Goal: Task Accomplishment & Management: Use online tool/utility

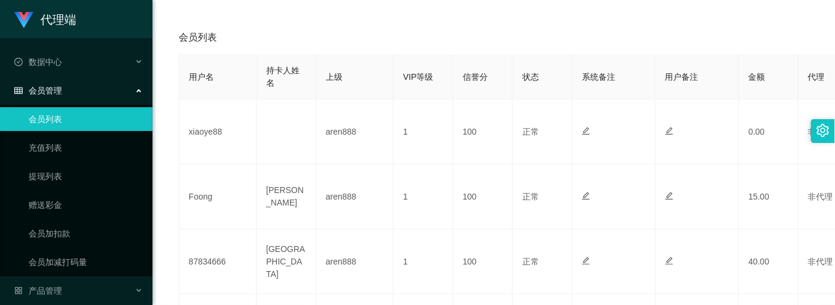
scroll to position [159, 0]
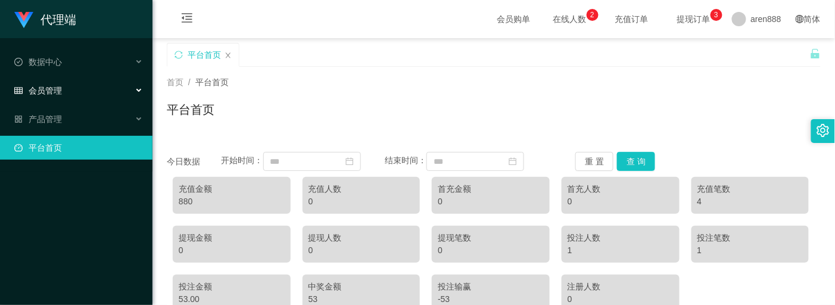
click at [37, 86] on span "会员管理" at bounding box center [38, 91] width 48 height 10
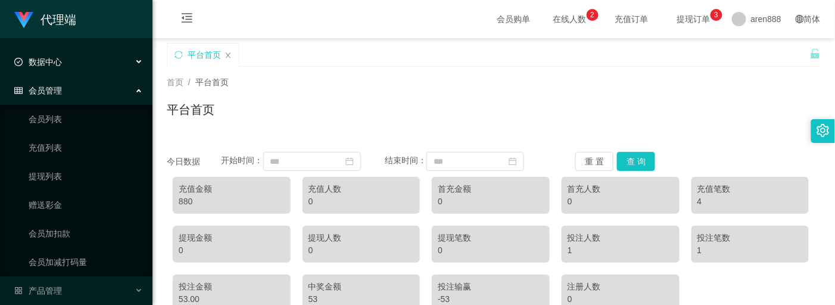
drag, startPoint x: 60, startPoint y: 67, endPoint x: 60, endPoint y: 82, distance: 15.5
click at [60, 67] on span "数据中心" at bounding box center [38, 62] width 48 height 10
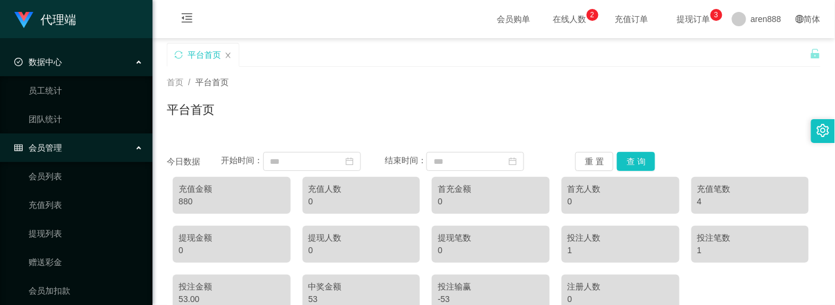
click at [52, 68] on div "数据中心" at bounding box center [76, 62] width 153 height 24
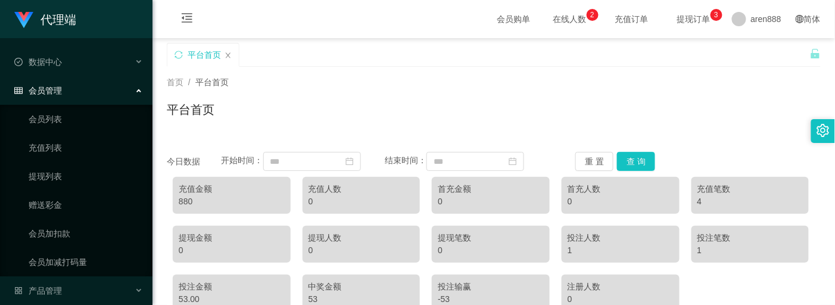
click at [58, 81] on div "会员管理" at bounding box center [76, 91] width 153 height 24
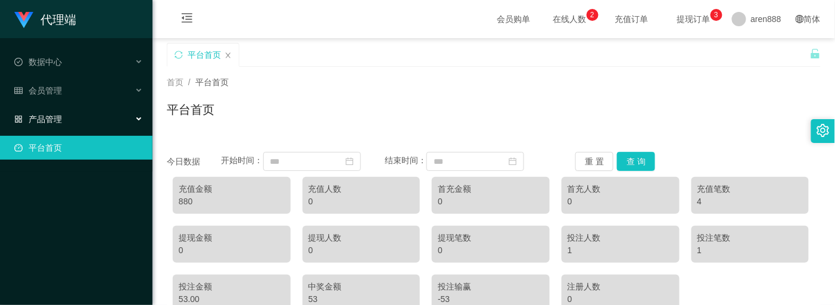
click at [58, 114] on span "产品管理" at bounding box center [38, 119] width 48 height 10
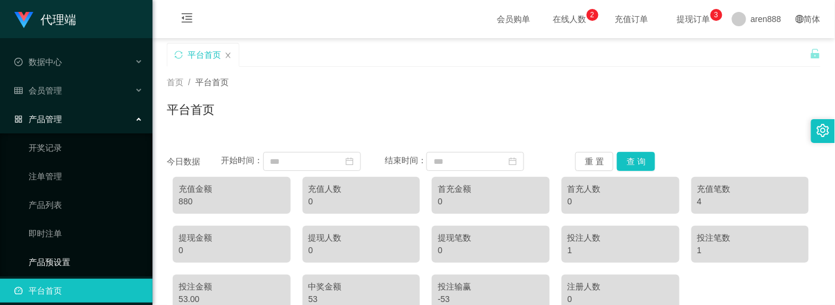
click at [55, 256] on link "产品预设置" at bounding box center [86, 262] width 114 height 24
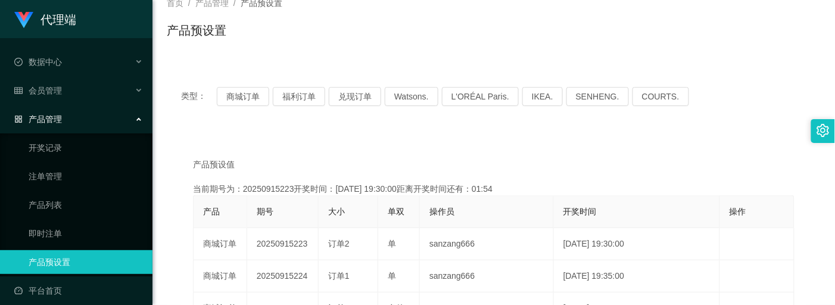
scroll to position [159, 0]
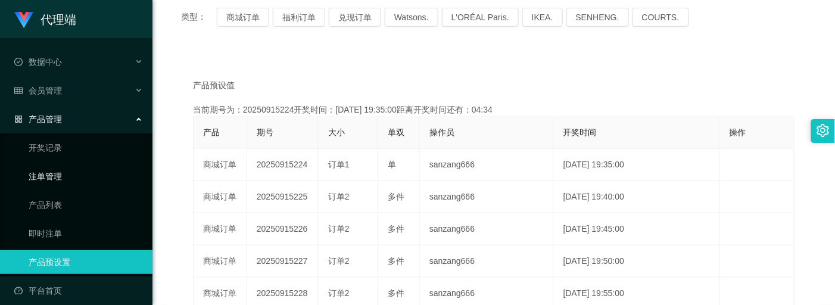
drag, startPoint x: 55, startPoint y: 169, endPoint x: 73, endPoint y: 172, distance: 18.1
click at [55, 169] on link "注单管理" at bounding box center [86, 176] width 114 height 24
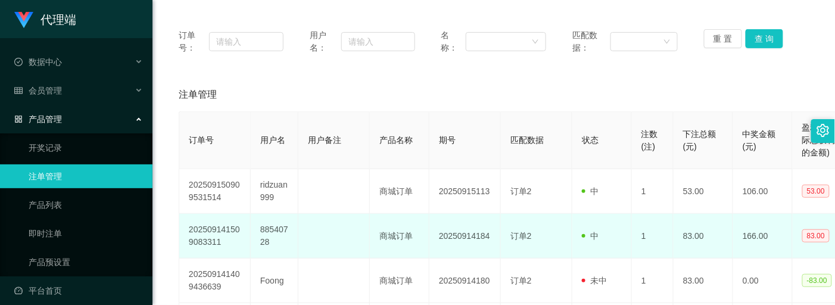
scroll to position [159, 0]
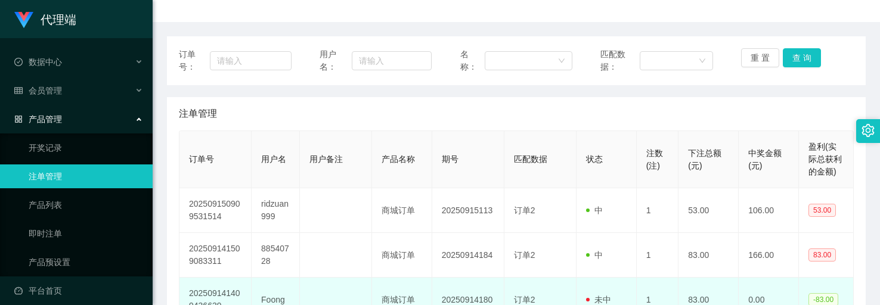
scroll to position [139, 0]
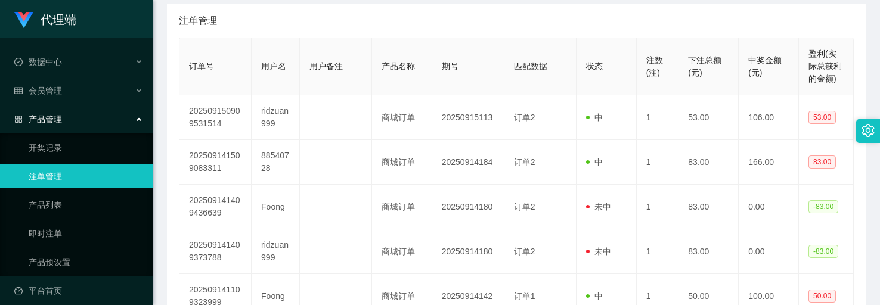
scroll to position [159, 0]
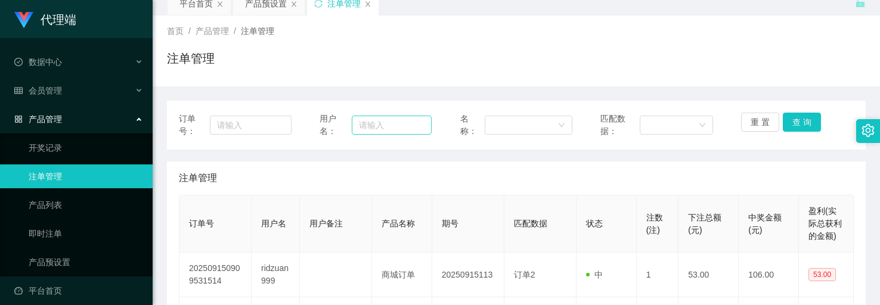
scroll to position [79, 0]
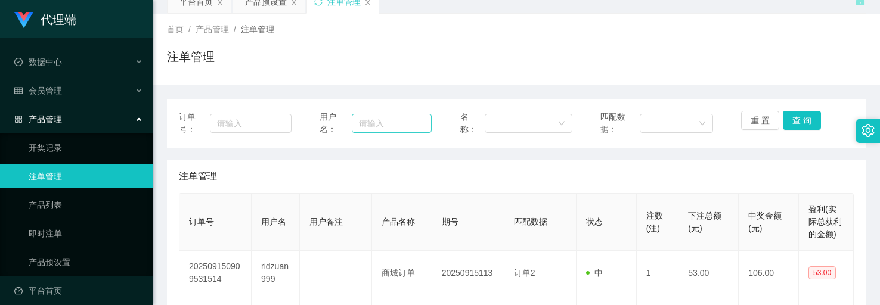
scroll to position [159, 0]
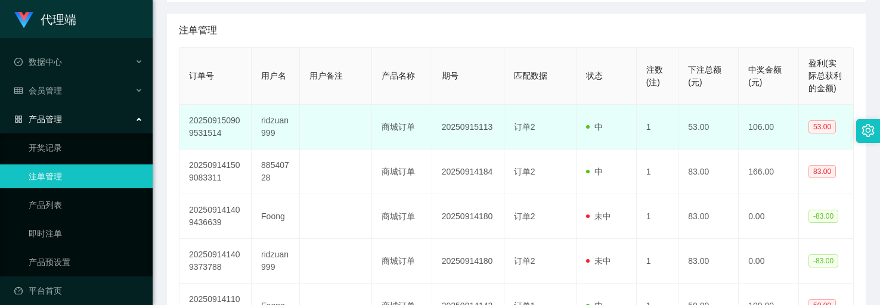
scroll to position [238, 0]
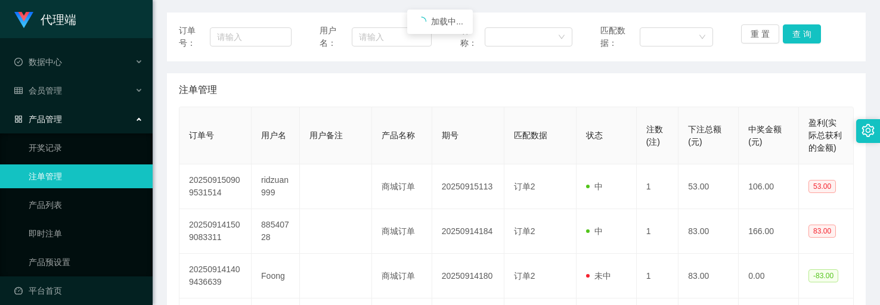
scroll to position [159, 0]
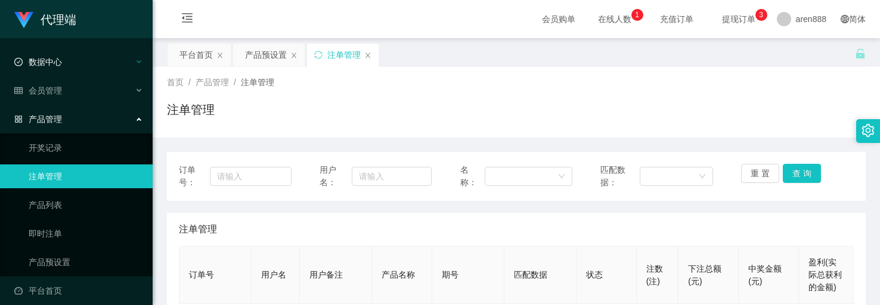
scroll to position [159, 0]
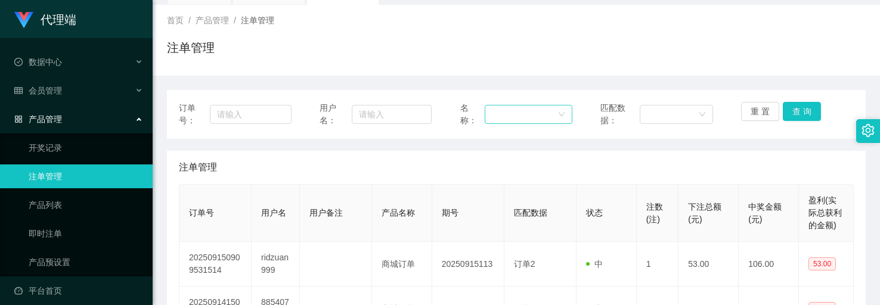
scroll to position [159, 0]
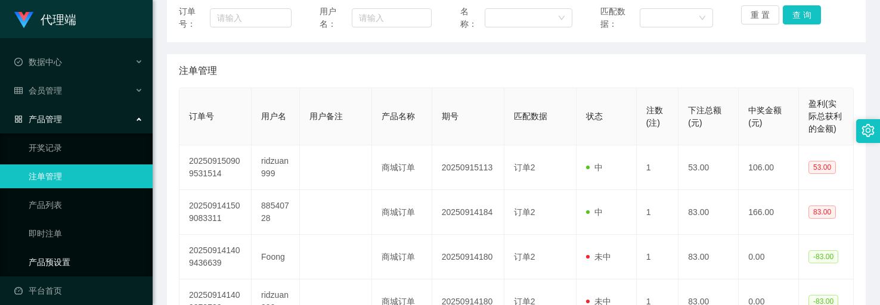
click at [69, 251] on link "产品预设置" at bounding box center [86, 262] width 114 height 24
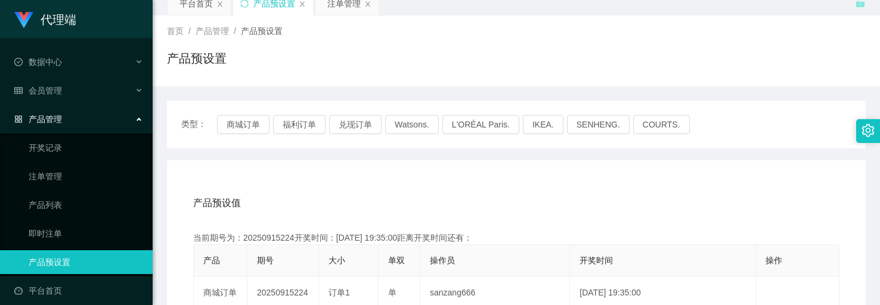
scroll to position [79, 0]
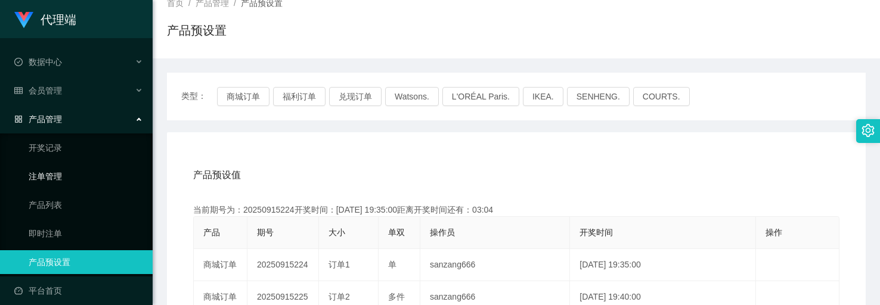
click at [48, 167] on link "注单管理" at bounding box center [86, 176] width 114 height 24
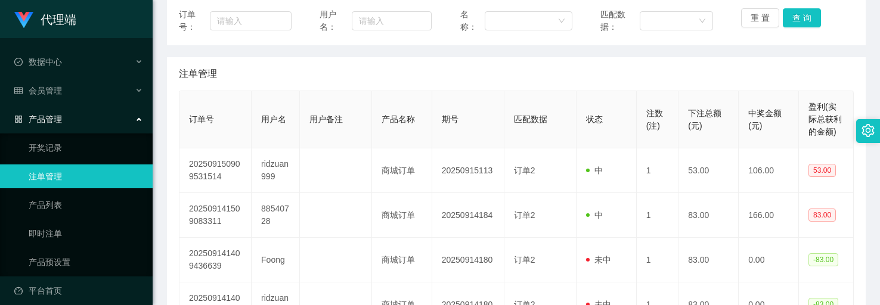
scroll to position [159, 0]
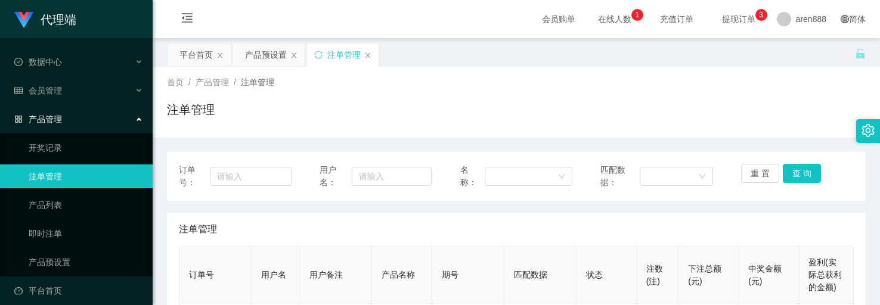
scroll to position [159, 0]
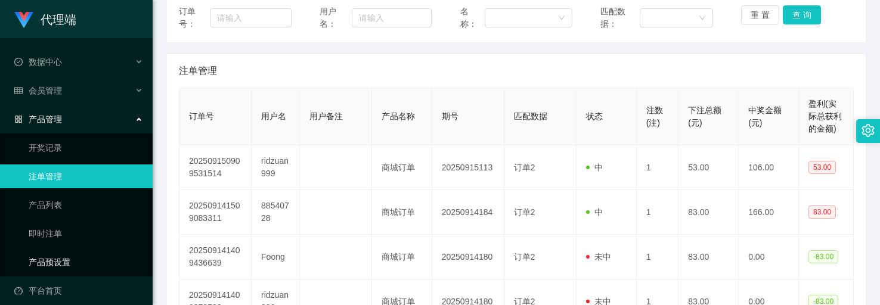
drag, startPoint x: 61, startPoint y: 251, endPoint x: 86, endPoint y: 253, distance: 25.7
click at [61, 251] on link "产品预设置" at bounding box center [86, 262] width 114 height 24
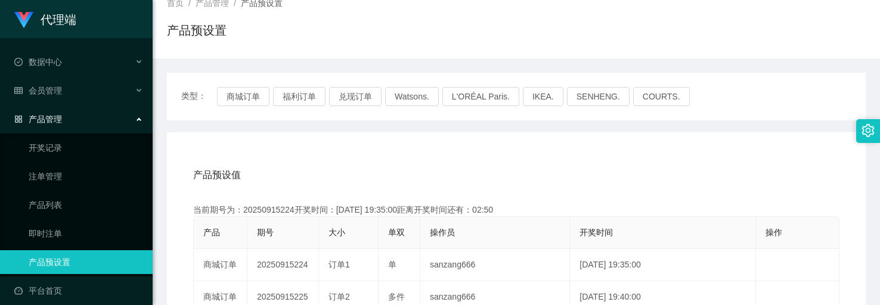
scroll to position [159, 0]
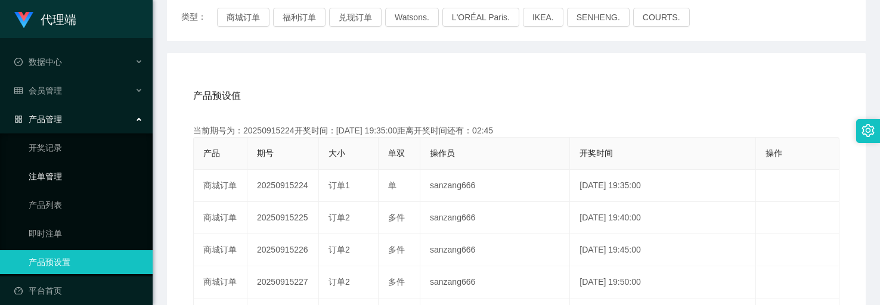
click at [50, 167] on link "注单管理" at bounding box center [86, 176] width 114 height 24
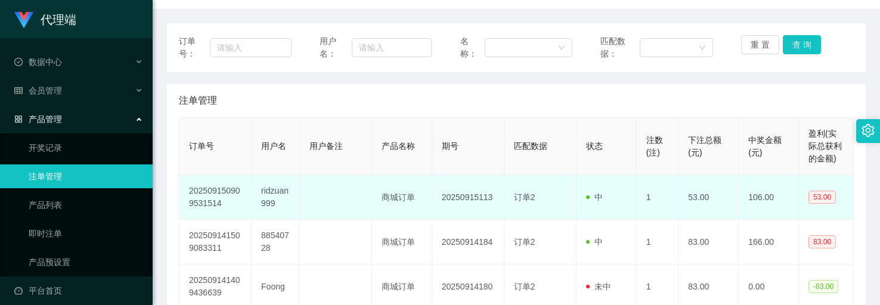
scroll to position [159, 0]
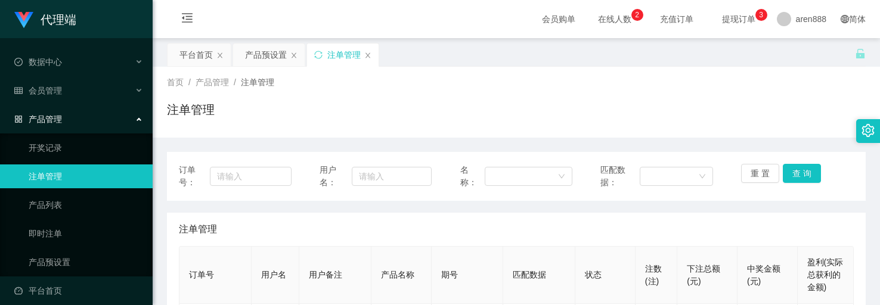
scroll to position [159, 0]
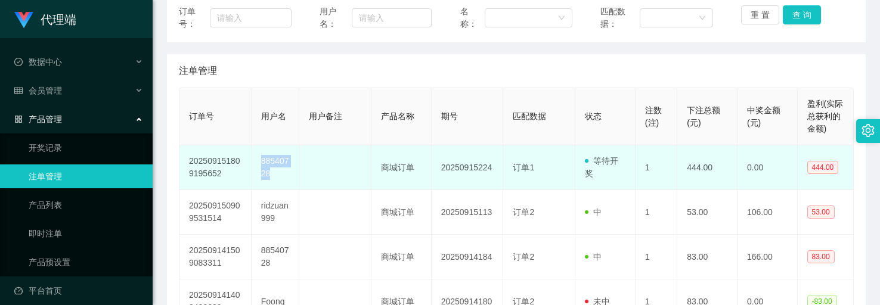
drag, startPoint x: 275, startPoint y: 173, endPoint x: 255, endPoint y: 163, distance: 22.7
click at [255, 163] on td "88540728" at bounding box center [275, 167] width 48 height 45
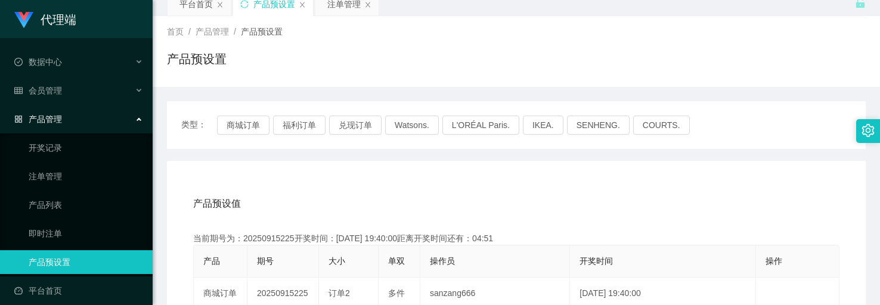
scroll to position [79, 0]
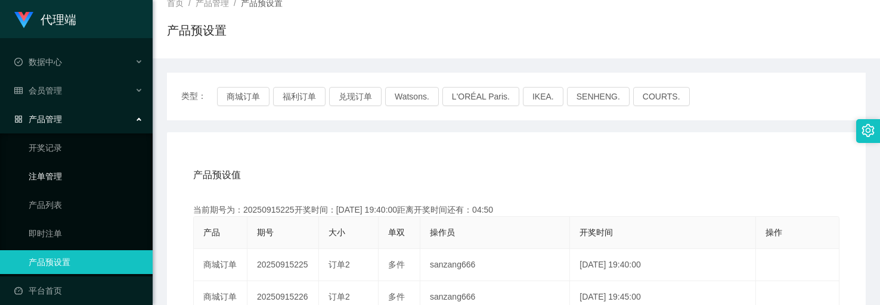
click at [48, 170] on link "注单管理" at bounding box center [86, 176] width 114 height 24
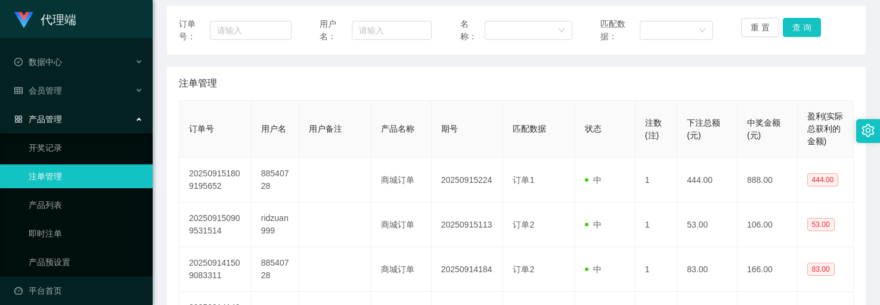
scroll to position [159, 0]
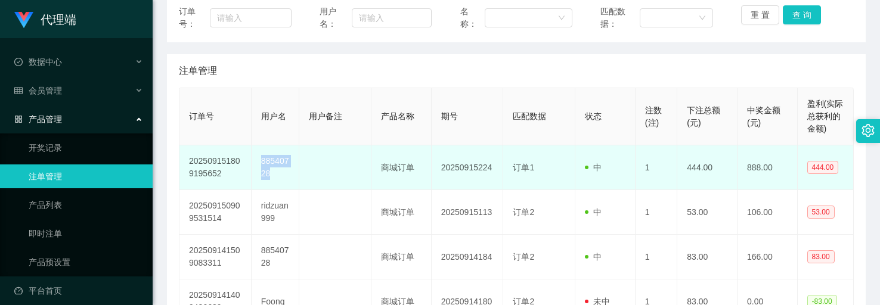
drag, startPoint x: 275, startPoint y: 179, endPoint x: 258, endPoint y: 160, distance: 25.3
click at [258, 160] on td "88540728" at bounding box center [275, 167] width 48 height 45
copy td "88540728"
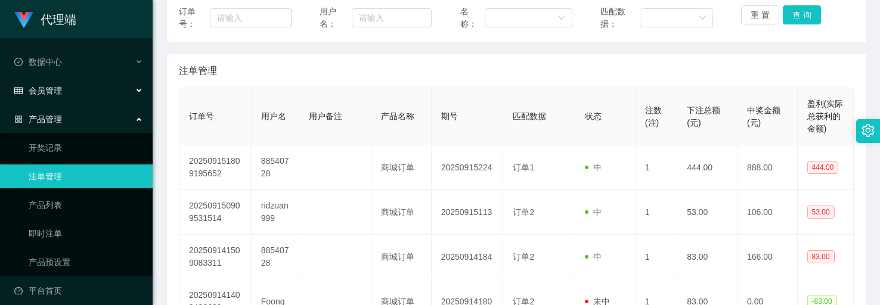
click at [66, 94] on div "会员管理" at bounding box center [76, 91] width 153 height 24
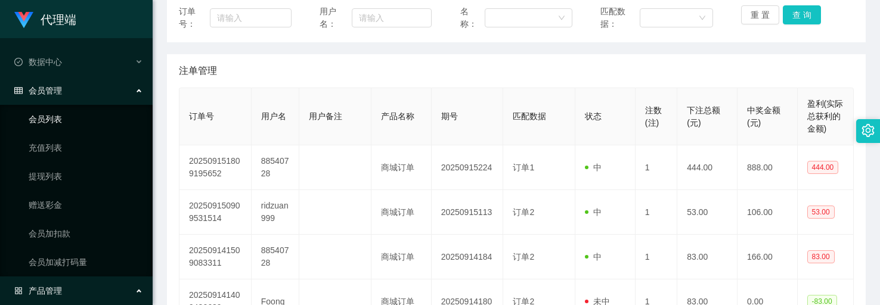
drag, startPoint x: 63, startPoint y: 120, endPoint x: 132, endPoint y: 119, distance: 68.5
click at [63, 120] on link "会员列表" at bounding box center [86, 119] width 114 height 24
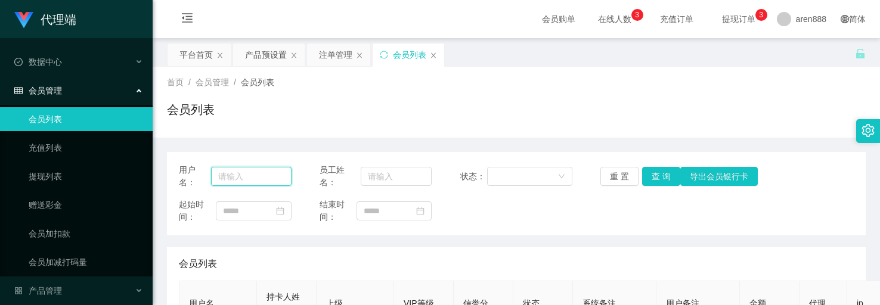
click at [257, 172] on input "text" at bounding box center [251, 176] width 80 height 19
paste input "88540728"
type input "88540728"
click at [658, 174] on button "查 询" at bounding box center [661, 176] width 38 height 19
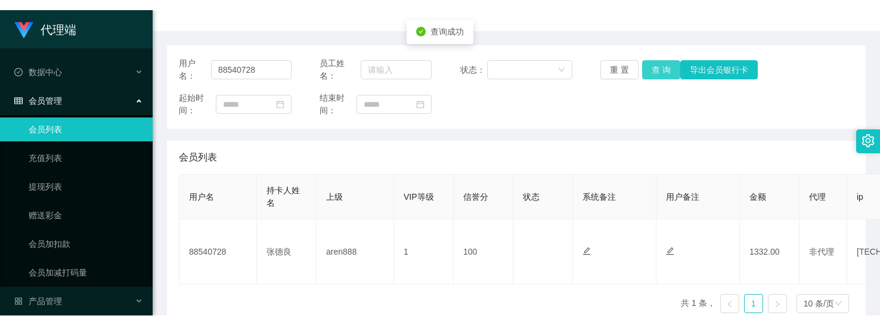
scroll to position [159, 0]
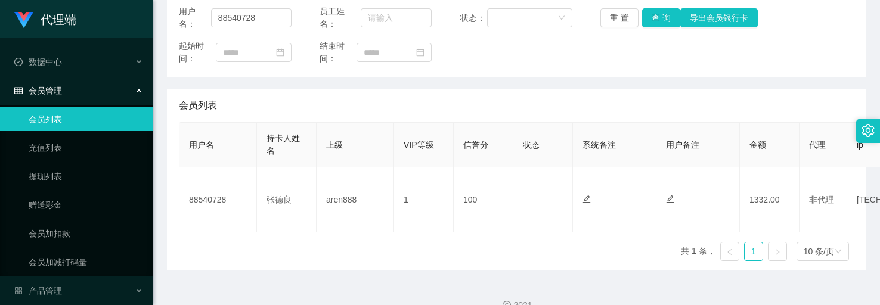
click at [515, 279] on div "2021" at bounding box center [516, 298] width 727 height 55
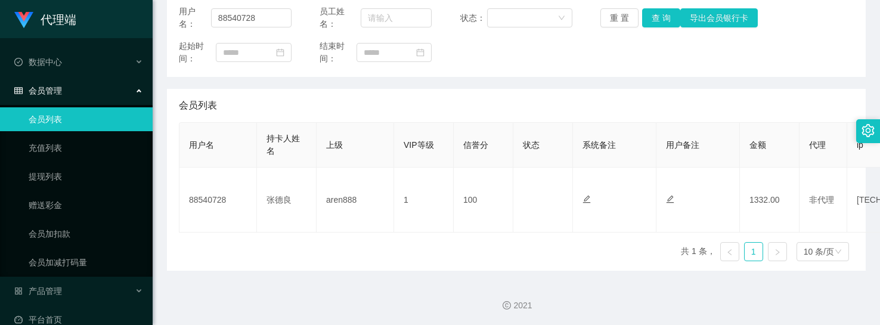
scroll to position [0, 0]
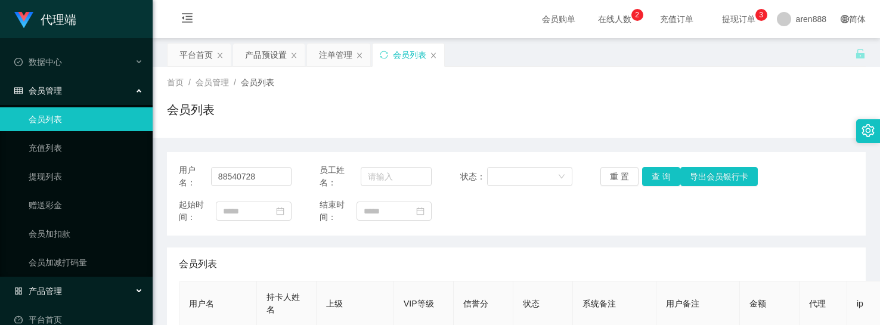
click at [61, 282] on div "产品管理" at bounding box center [76, 291] width 153 height 24
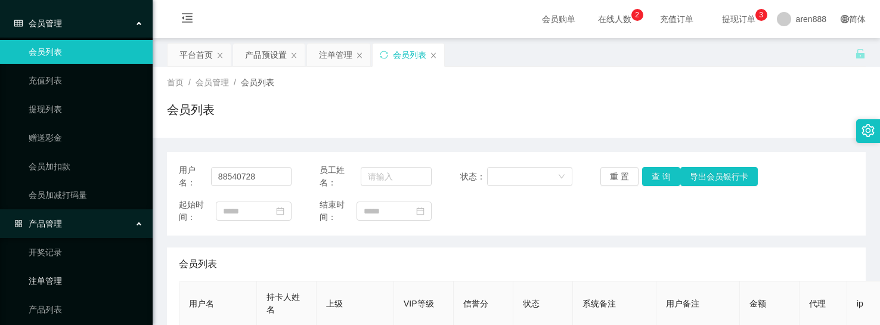
scroll to position [159, 0]
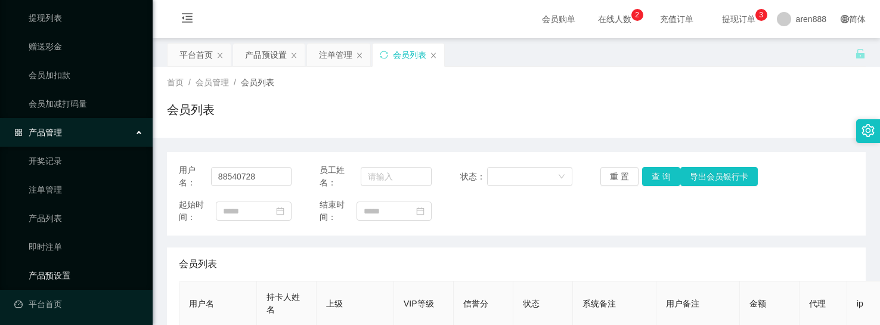
click at [57, 281] on link "产品预设置" at bounding box center [86, 275] width 114 height 24
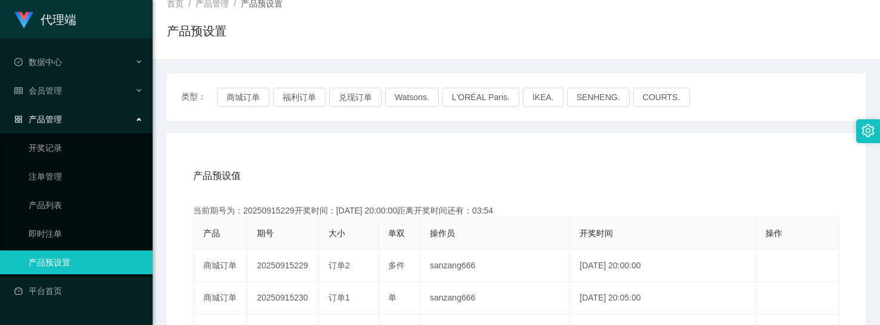
scroll to position [79, 0]
click at [298, 96] on button "福利订单" at bounding box center [299, 96] width 52 height 19
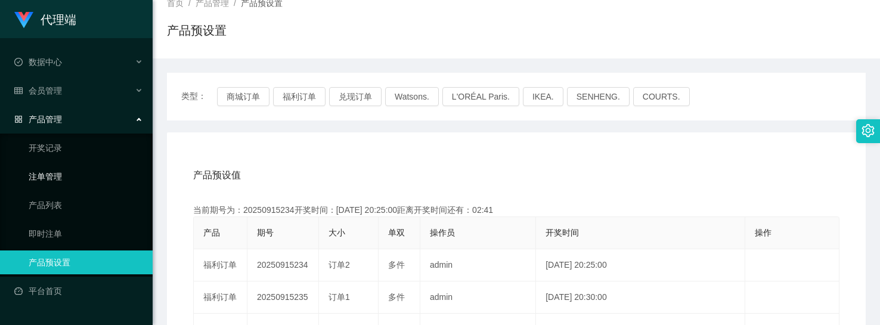
click at [54, 167] on link "注单管理" at bounding box center [86, 176] width 114 height 24
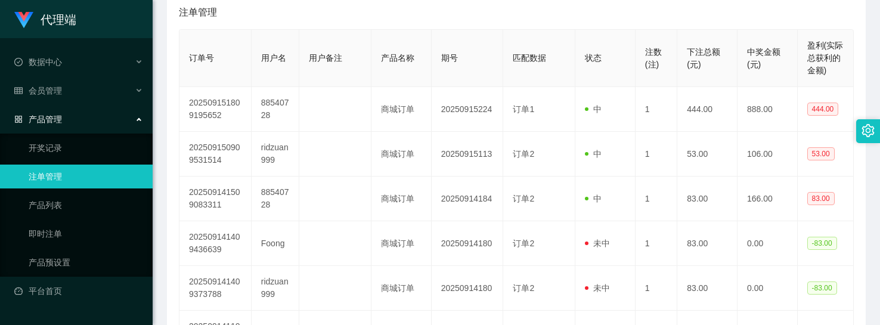
scroll to position [238, 0]
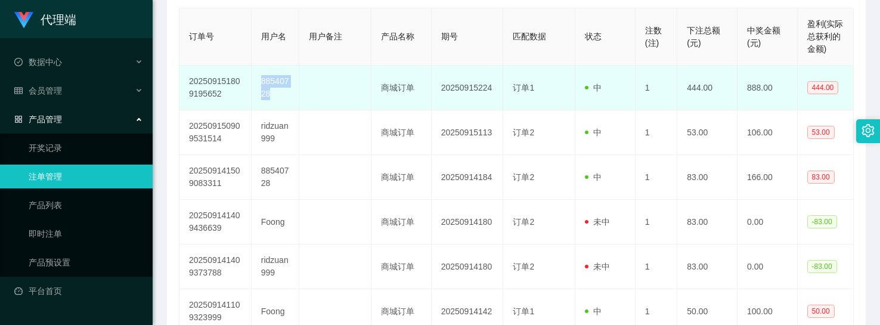
drag, startPoint x: 270, startPoint y: 94, endPoint x: 257, endPoint y: 86, distance: 14.7
click at [257, 86] on td "88540728" at bounding box center [275, 88] width 48 height 45
copy td "88540728"
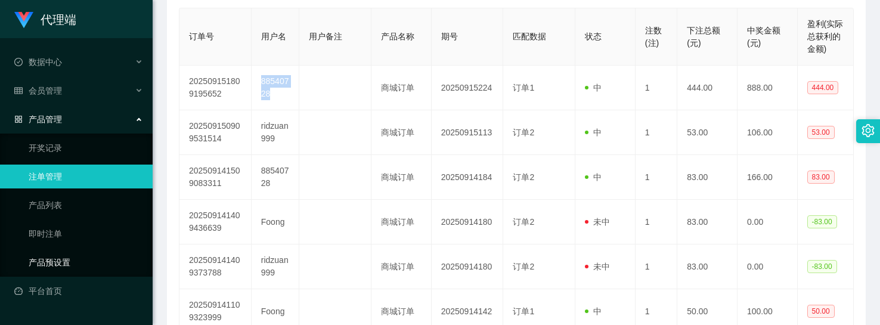
drag, startPoint x: 48, startPoint y: 251, endPoint x: 70, endPoint y: 246, distance: 22.6
click at [48, 251] on link "产品预设置" at bounding box center [86, 262] width 114 height 24
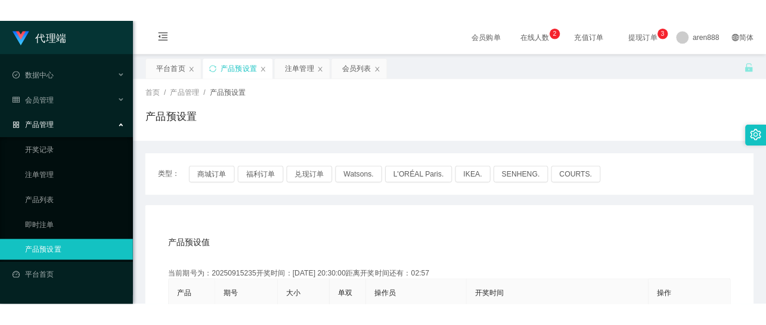
scroll to position [79, 0]
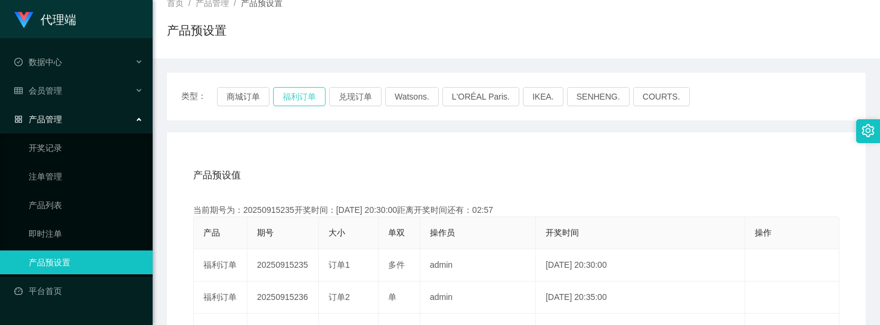
click at [303, 91] on button "福利订单" at bounding box center [299, 96] width 52 height 19
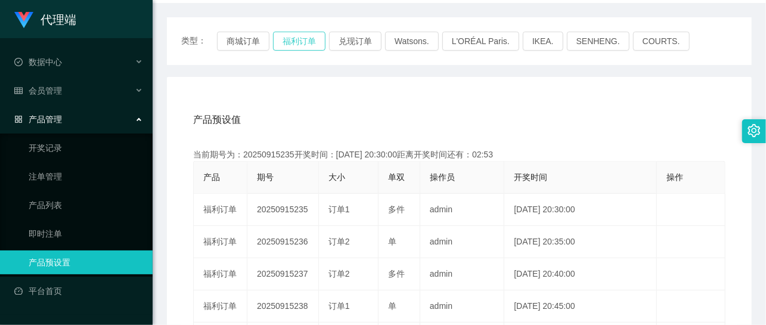
scroll to position [159, 0]
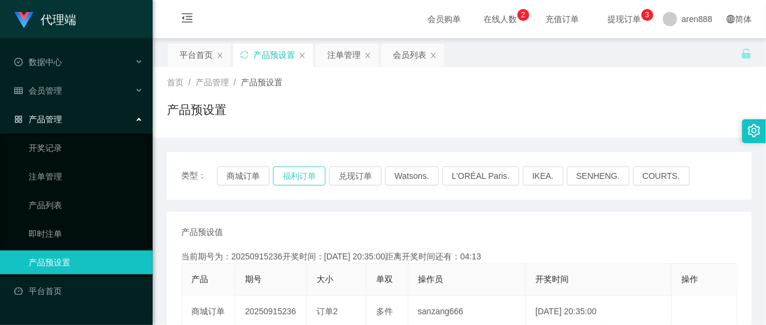
click at [294, 170] on button "福利订单" at bounding box center [299, 175] width 52 height 19
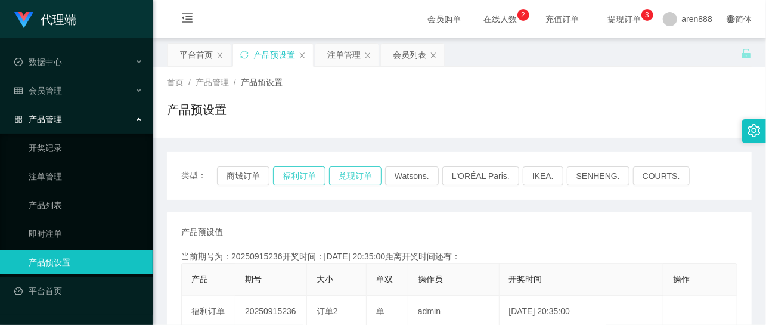
scroll to position [79, 0]
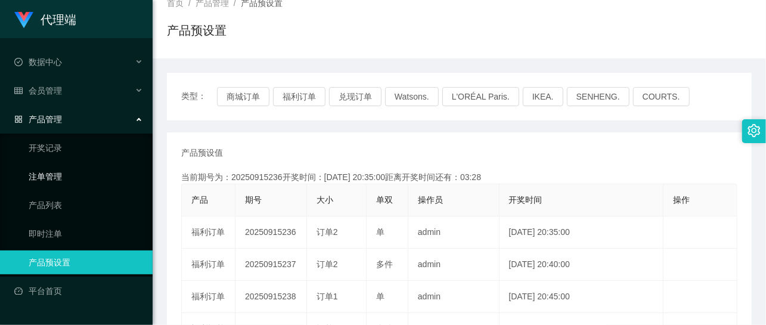
drag, startPoint x: 46, startPoint y: 172, endPoint x: 72, endPoint y: 180, distance: 27.5
click at [46, 172] on link "注单管理" at bounding box center [86, 176] width 114 height 24
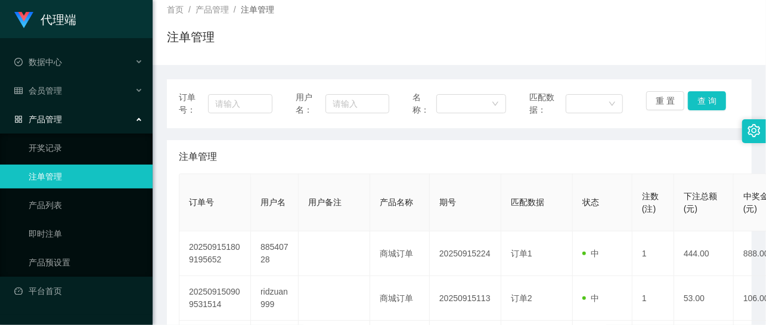
scroll to position [159, 0]
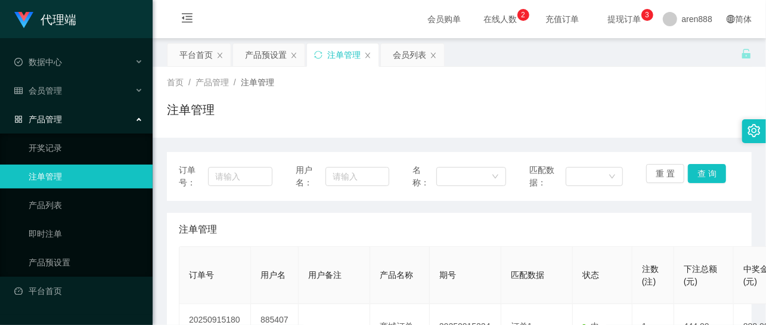
scroll to position [159, 0]
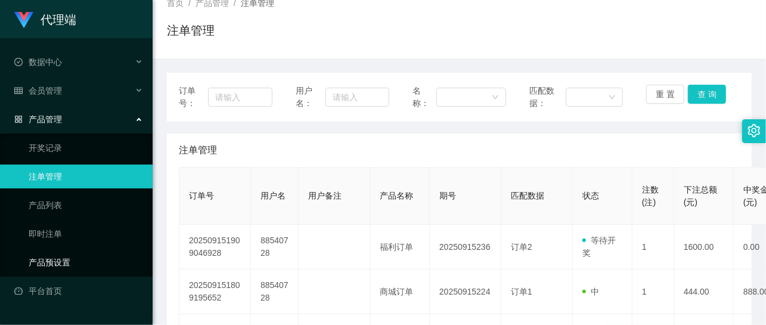
click at [79, 256] on link "产品预设置" at bounding box center [86, 262] width 114 height 24
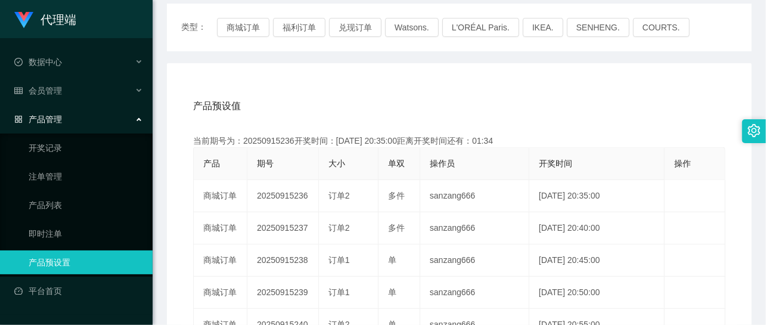
scroll to position [159, 0]
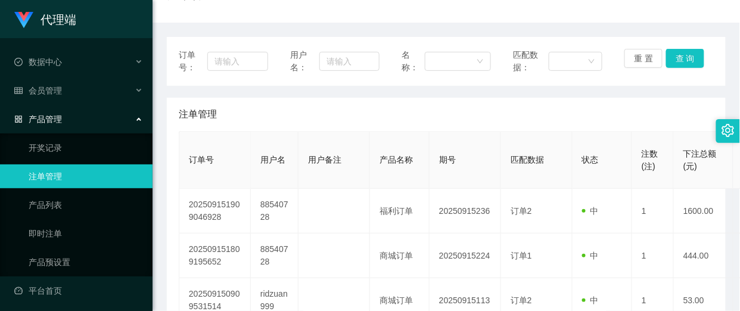
scroll to position [136, 0]
